Goal: Find specific page/section: Find specific page/section

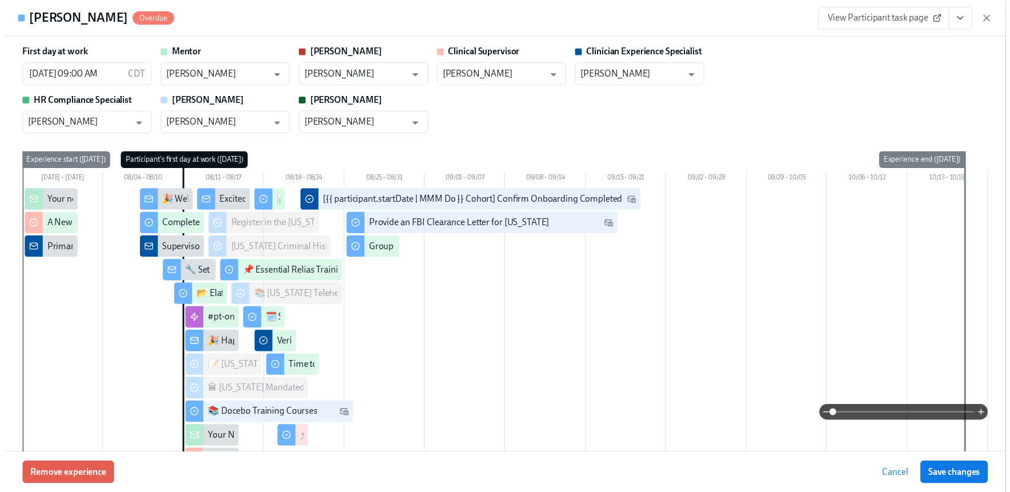
scroll to position [2565, 0]
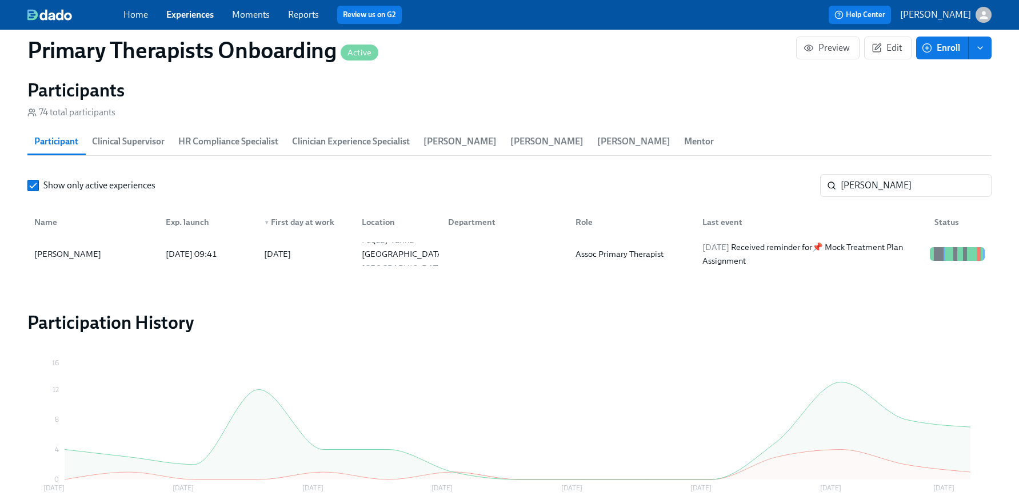
scroll to position [0, 12567]
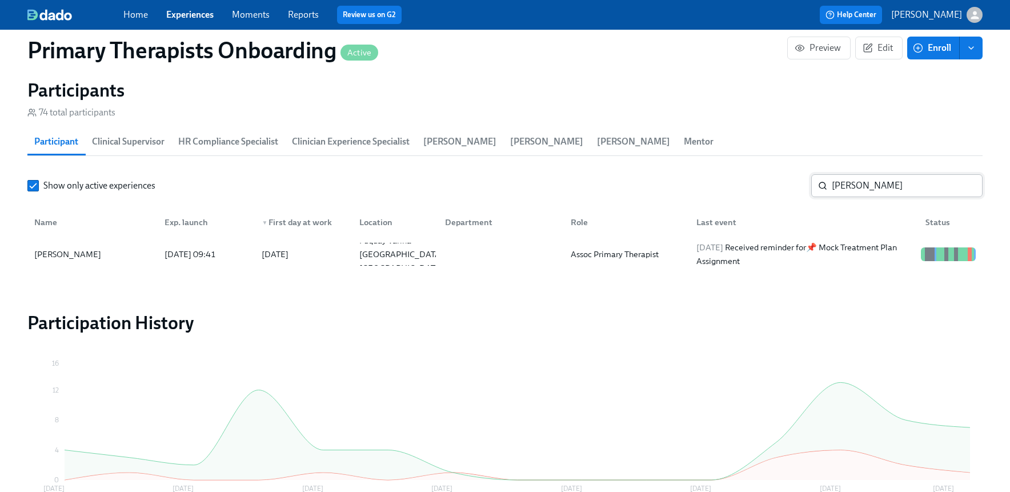
click at [886, 188] on input "[PERSON_NAME]" at bounding box center [907, 185] width 151 height 23
type input "a"
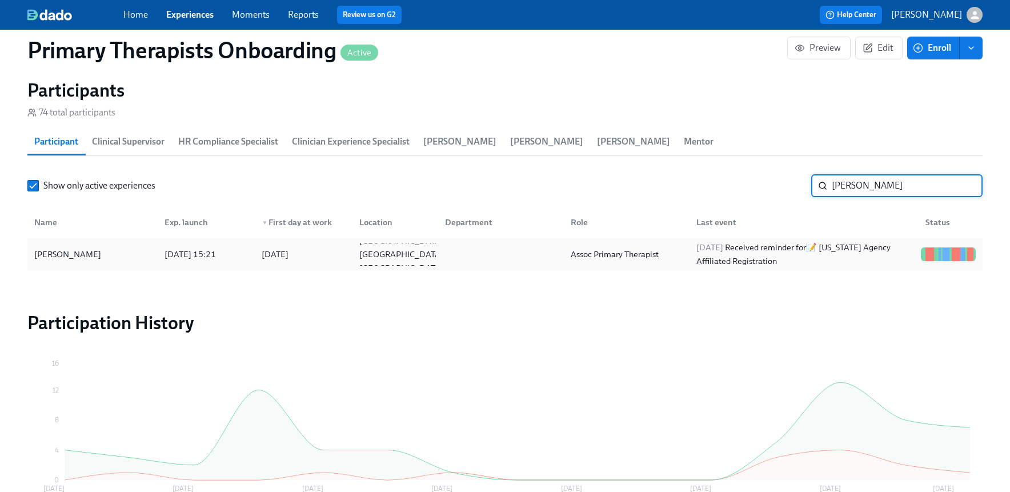
type input "[PERSON_NAME]"
click at [78, 253] on div "[PERSON_NAME]" at bounding box center [68, 254] width 76 height 14
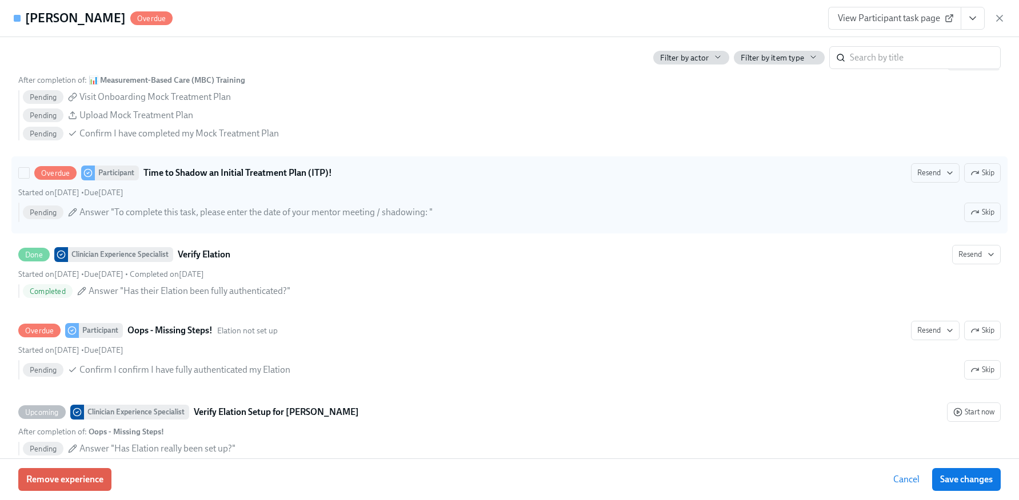
scroll to position [2871, 0]
